Goal: Task Accomplishment & Management: Use online tool/utility

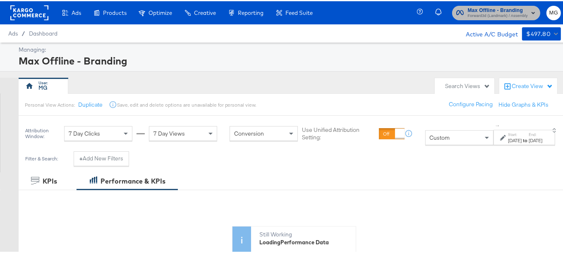
click at [517, 12] on span "Forward3d (Landmark) / Assembly" at bounding box center [498, 15] width 60 height 7
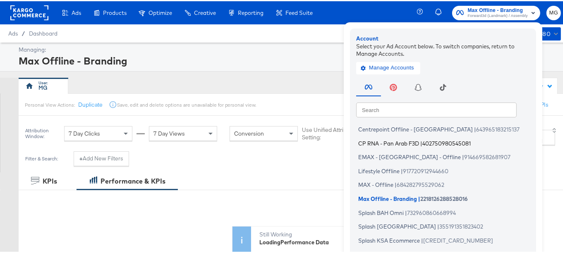
click at [422, 141] on span "402750980545081" at bounding box center [446, 142] width 48 height 7
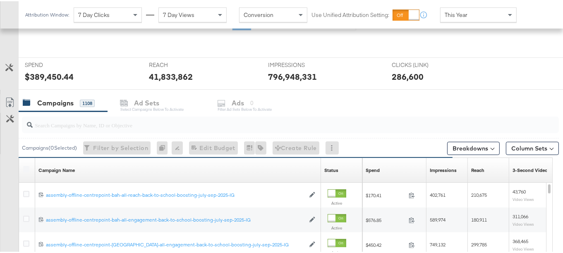
scroll to position [214, 0]
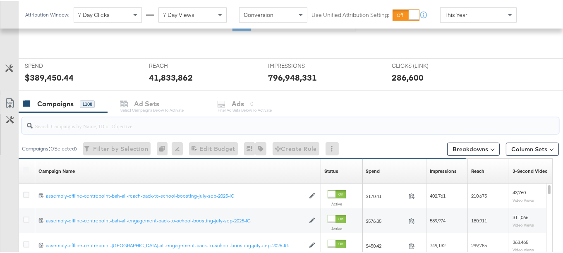
click at [96, 116] on input "search" at bounding box center [272, 121] width 479 height 16
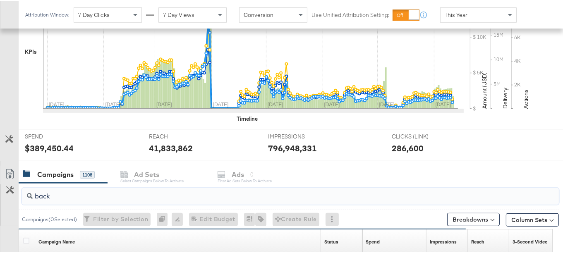
scroll to position [285, 0]
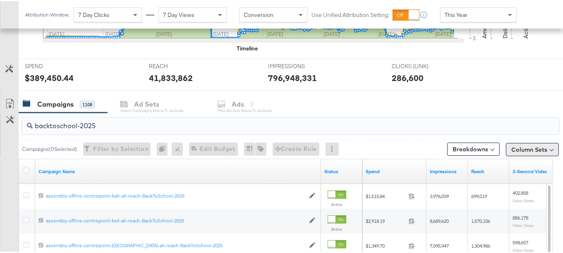
type input "backtoschool-2025"
click at [529, 148] on button "Column Sets" at bounding box center [532, 148] width 53 height 13
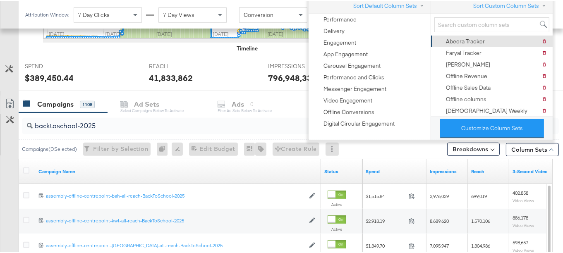
click at [466, 42] on div "Abeera Tracker" at bounding box center [465, 40] width 39 height 8
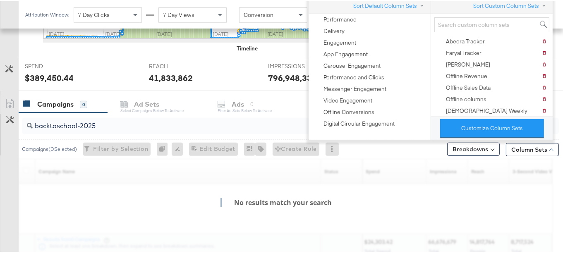
click at [559, 136] on div "KPIs Performance & KPIs Customize KPIs ✔ Clicks (Link) ✔ Reach ✔ Impressions ✔ …" at bounding box center [284, 97] width 569 height 439
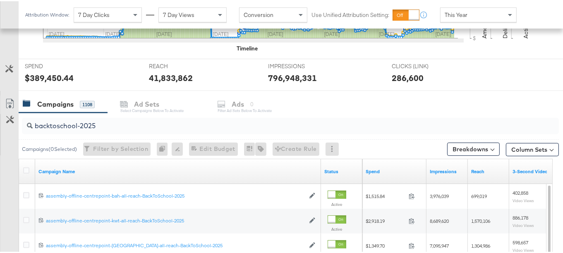
click at [29, 170] on div at bounding box center [27, 170] width 9 height 8
click at [27, 169] on icon at bounding box center [26, 169] width 6 height 6
click at [0, 0] on input "checkbox" at bounding box center [0, 0] width 0 height 0
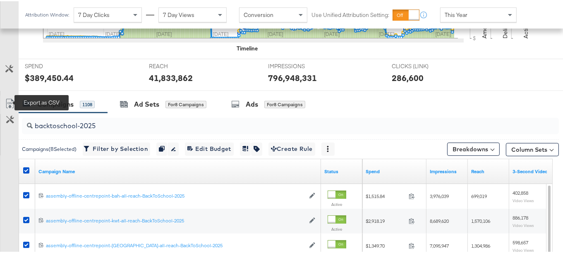
click at [9, 104] on icon at bounding box center [9, 104] width 5 height 6
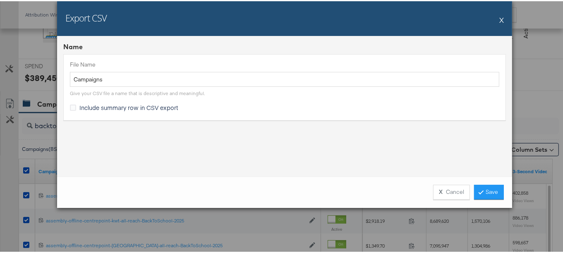
click at [144, 104] on span "Include summary row in CSV export" at bounding box center [128, 106] width 99 height 8
click at [0, 0] on input "Include summary row in CSV export" at bounding box center [0, 0] width 0 height 0
click at [485, 187] on link "Save" at bounding box center [489, 191] width 30 height 15
